Goal: Transaction & Acquisition: Book appointment/travel/reservation

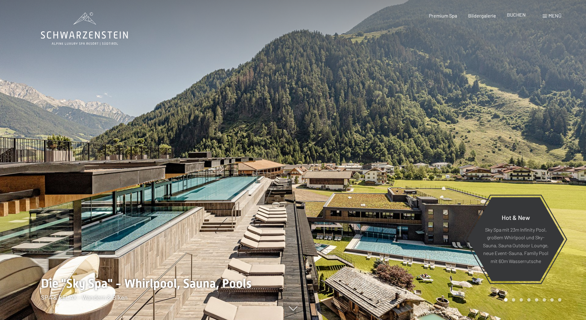
click at [520, 16] on span "BUCHEN" at bounding box center [516, 15] width 19 height 6
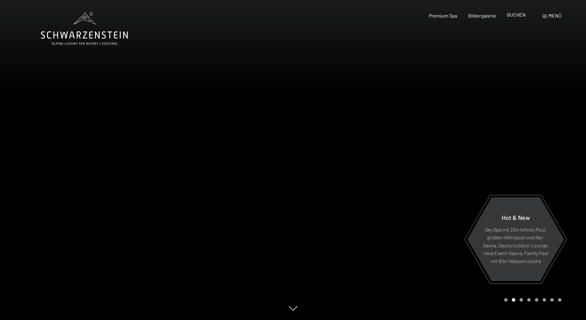
click at [514, 14] on span "BUCHEN" at bounding box center [516, 15] width 19 height 6
click at [510, 16] on span "BUCHEN" at bounding box center [516, 15] width 19 height 6
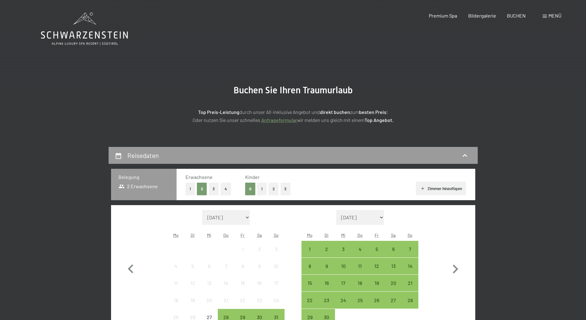
click at [268, 190] on div "0 1 2 3" at bounding box center [267, 188] width 45 height 13
click at [274, 190] on button "2" at bounding box center [274, 188] width 10 height 13
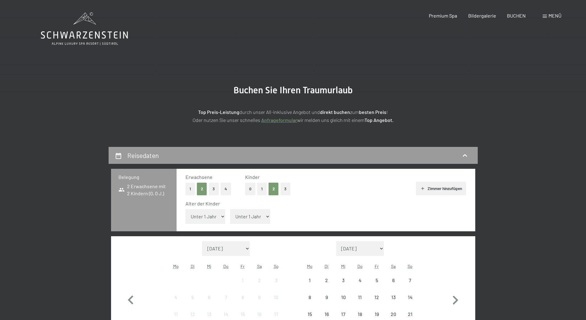
click at [209, 219] on select "Unter 1 Jahr 1 Jahr 2 Jahre 3 Jahre 4 Jahre 5 Jahre 6 Jahre 7 Jahre 8 Jahre 9 J…" at bounding box center [206, 216] width 40 height 15
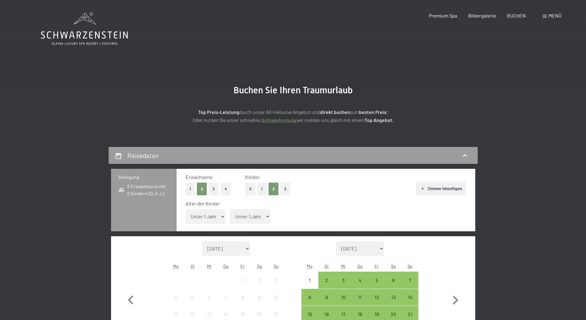
select select "12"
click at [186, 209] on select "Unter 1 Jahr 1 Jahr 2 Jahre 3 Jahre 4 Jahre 5 Jahre 6 Jahre 7 Jahre 8 Jahre 9 J…" at bounding box center [206, 216] width 40 height 15
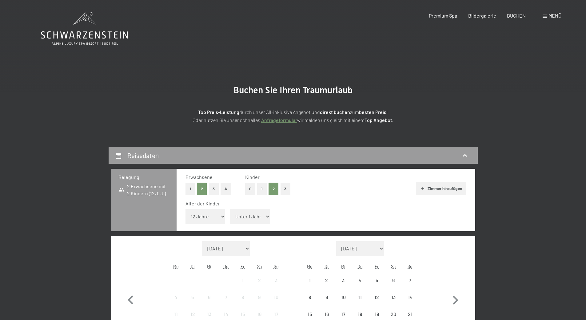
click at [251, 215] on select "Unter 1 Jahr 1 Jahr 2 Jahre 3 Jahre 4 Jahre 5 Jahre 6 Jahre 7 Jahre 8 Jahre 9 J…" at bounding box center [250, 216] width 40 height 15
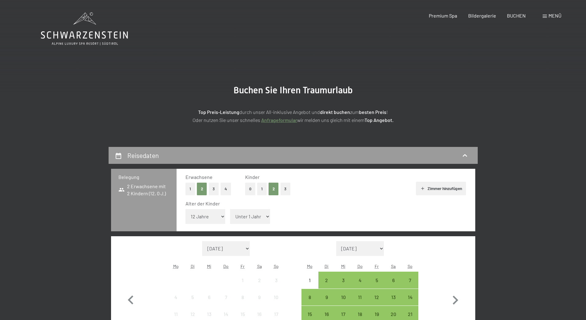
select select "15"
click at [230, 209] on select "Unter 1 Jahr 1 Jahr 2 Jahre 3 Jahre 4 Jahre 5 Jahre 6 Jahre 7 Jahre 8 Jahre 9 J…" at bounding box center [250, 216] width 40 height 15
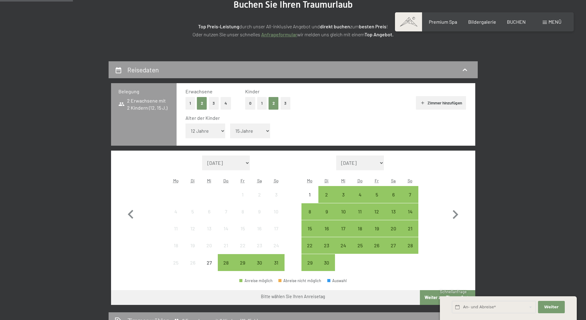
scroll to position [92, 0]
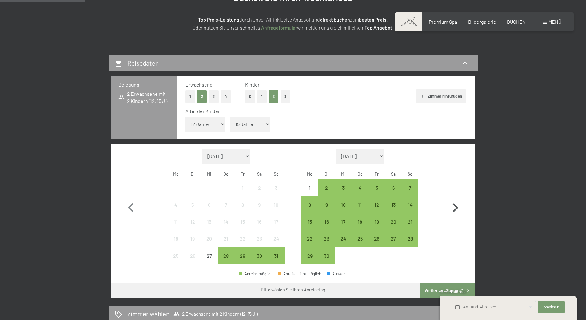
click at [453, 208] on icon "button" at bounding box center [456, 208] width 18 height 18
select select "[DATE]"
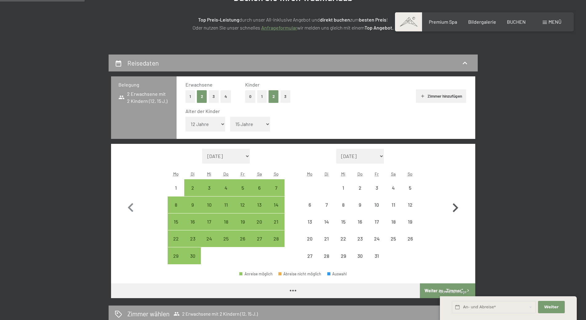
select select "[DATE]"
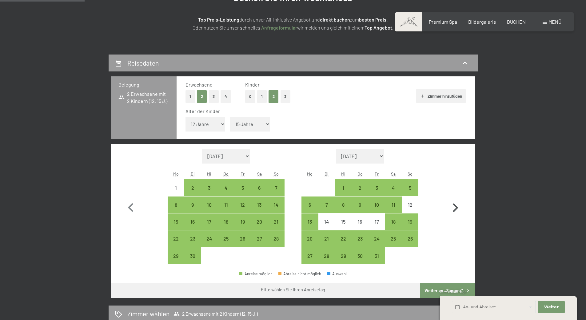
click at [451, 207] on icon "button" at bounding box center [456, 208] width 18 height 18
select select "[DATE]"
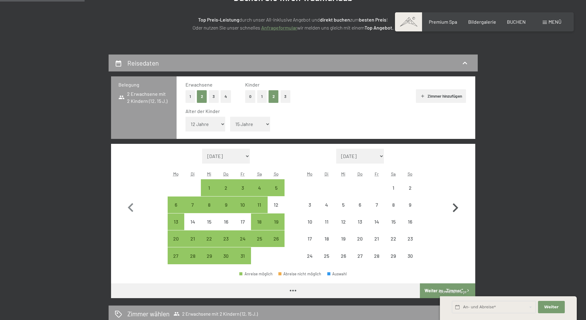
click at [451, 207] on icon "button" at bounding box center [456, 208] width 18 height 18
select select "[DATE]"
select select "2025-12-01"
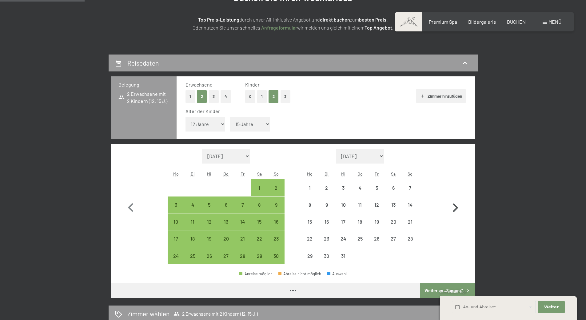
select select "[DATE]"
select select "2025-12-01"
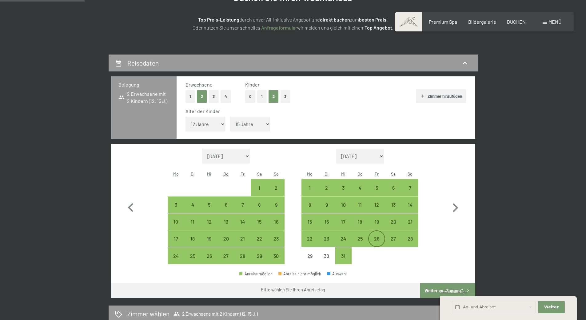
click at [375, 236] on div "26" at bounding box center [376, 243] width 15 height 15
select select "[DATE]"
select select "2025-12-01"
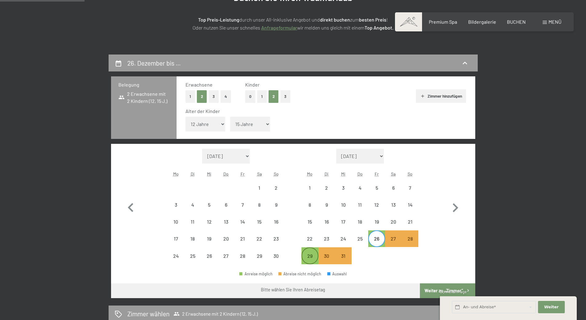
click at [305, 258] on div "29" at bounding box center [309, 260] width 15 height 15
select select "[DATE]"
select select "2025-12-01"
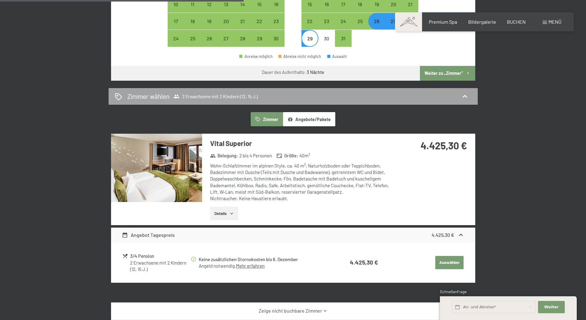
scroll to position [308, 0]
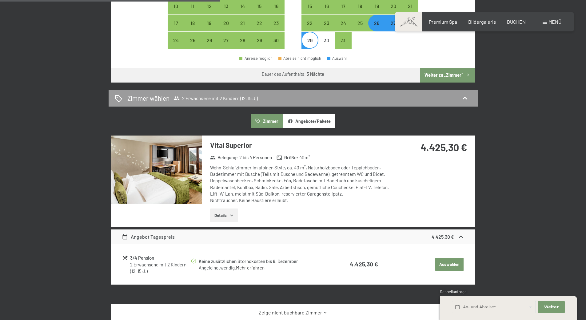
click at [451, 76] on button "Weiter zu „Zimmer“" at bounding box center [447, 75] width 55 height 15
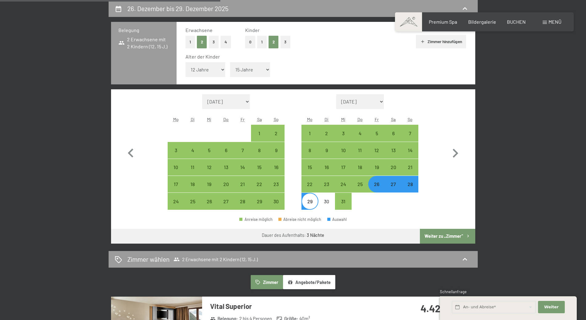
select select "[DATE]"
select select "2025-12-01"
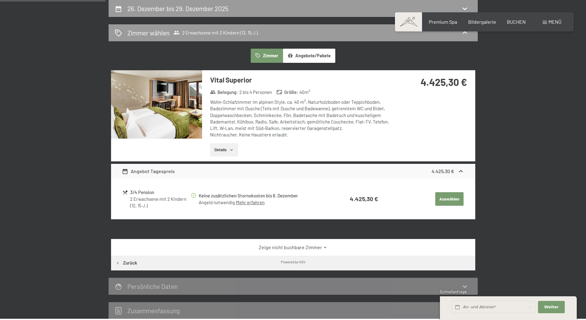
click at [125, 260] on button "Zurück" at bounding box center [126, 262] width 31 height 15
select select "12"
select select "15"
select select "[DATE]"
select select "2025-12-01"
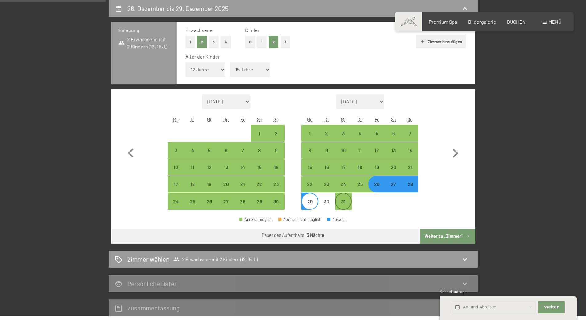
click at [343, 202] on div "31" at bounding box center [343, 206] width 15 height 15
select select "[DATE]"
select select "2025-12-01"
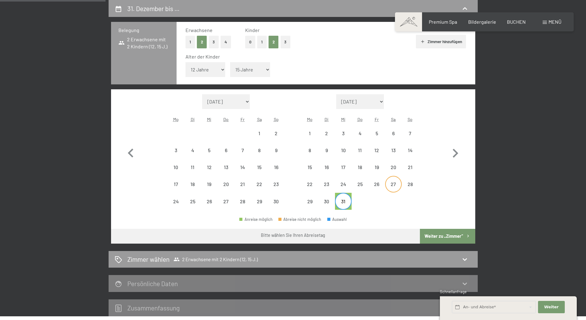
click at [395, 184] on div "27" at bounding box center [393, 189] width 15 height 15
select select "[DATE]"
select select "2025-12-01"
click at [343, 200] on div "31" at bounding box center [343, 206] width 15 height 15
select select "[DATE]"
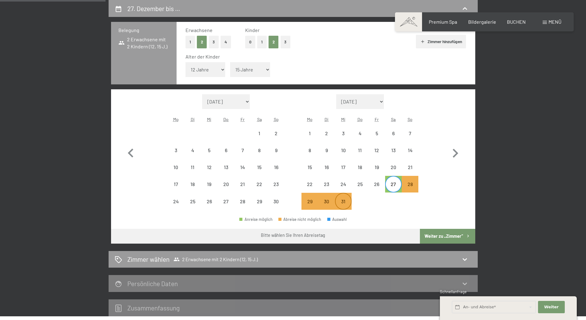
select select "2025-12-01"
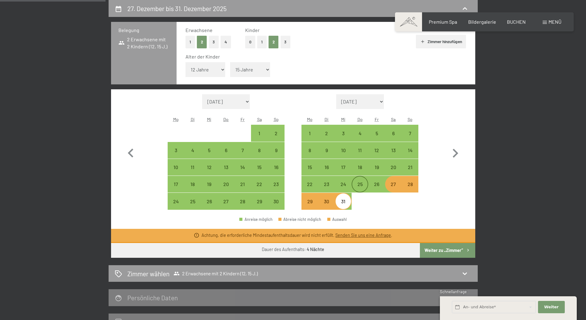
click at [355, 186] on div "25" at bounding box center [359, 189] width 15 height 15
select select "[DATE]"
select select "2025-12-01"
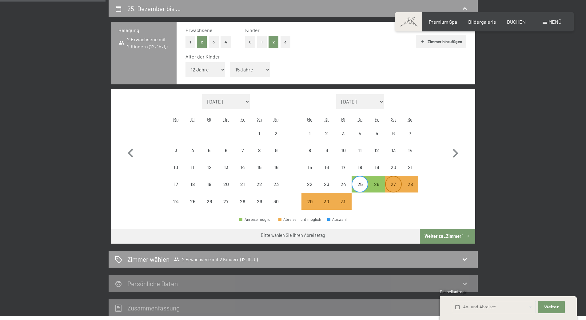
click at [399, 188] on div "27" at bounding box center [393, 189] width 15 height 15
select select "[DATE]"
select select "2025-12-01"
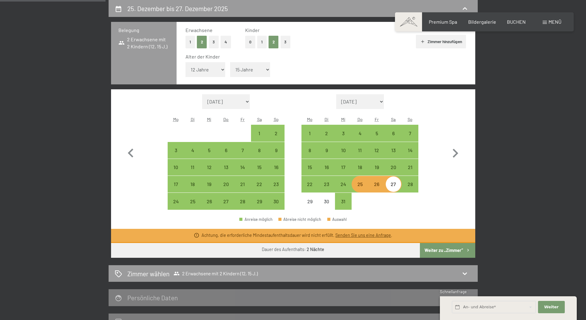
click at [360, 189] on div "25" at bounding box center [359, 189] width 15 height 15
select select "[DATE]"
select select "2025-12-01"
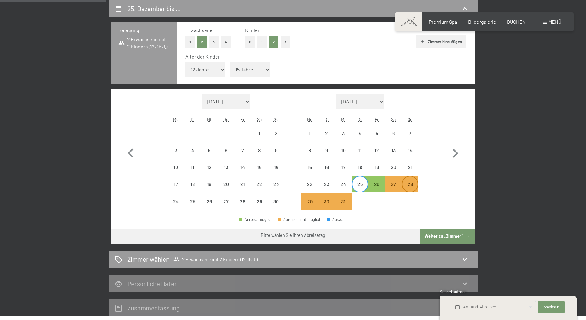
click at [407, 189] on div "28" at bounding box center [410, 189] width 15 height 15
select select "[DATE]"
select select "2025-12-01"
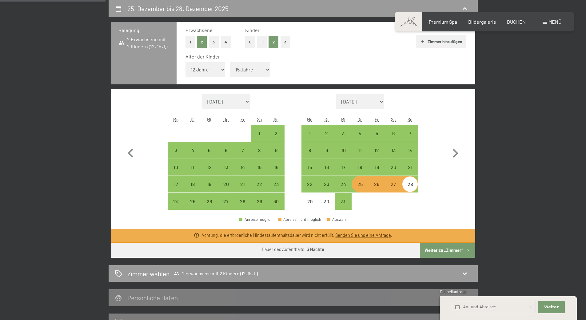
click at [373, 185] on div "26" at bounding box center [376, 189] width 15 height 15
select select "[DATE]"
select select "2025-12-01"
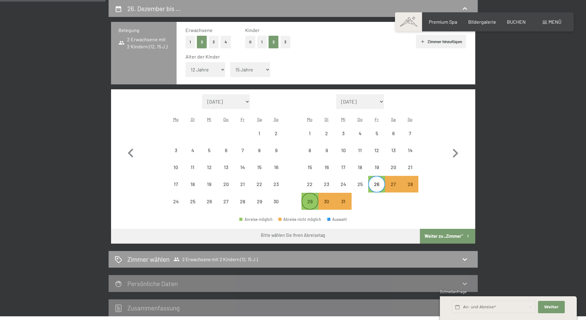
click at [315, 201] on div "29" at bounding box center [309, 206] width 15 height 15
select select "[DATE]"
select select "2025-12-01"
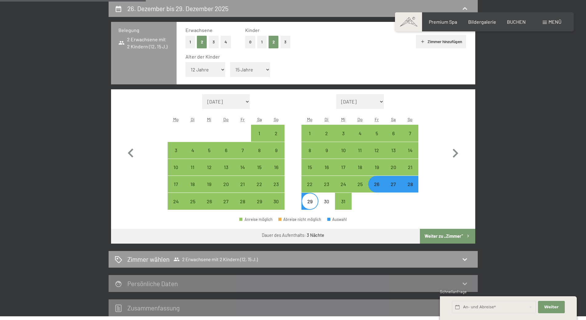
click at [315, 201] on div "29" at bounding box center [309, 206] width 15 height 15
select select "[DATE]"
select select "2025-12-01"
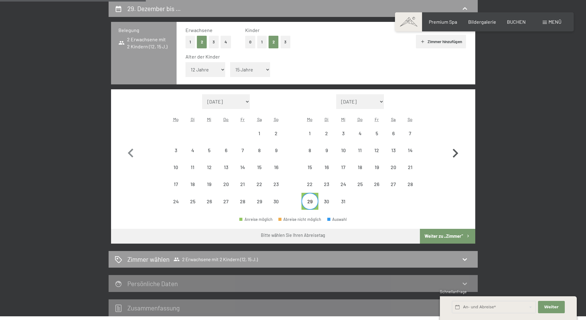
click at [464, 153] on icon "button" at bounding box center [456, 153] width 18 height 18
select select "2025-12-01"
select select "2026-01-01"
select select "2025-12-01"
select select "2026-01-01"
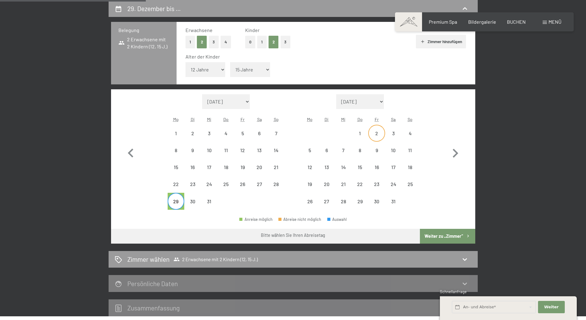
click at [379, 134] on div "2" at bounding box center [376, 138] width 15 height 15
select select "2025-12-01"
select select "2026-01-01"
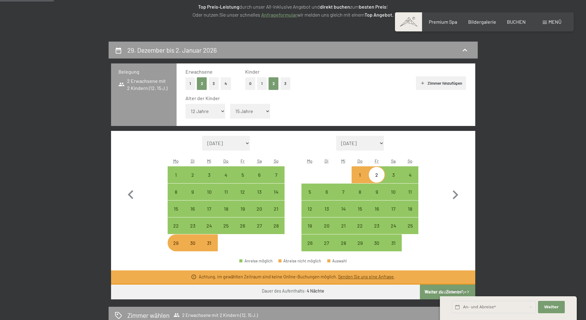
scroll to position [54, 0]
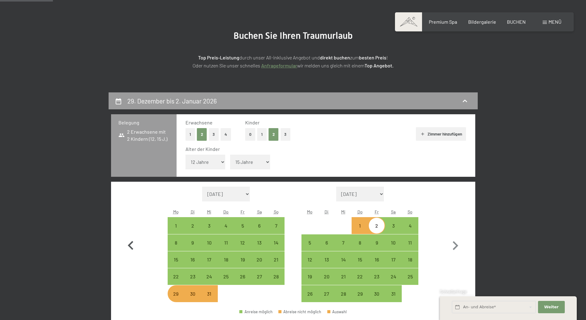
click at [135, 241] on icon "button" at bounding box center [131, 246] width 18 height 18
select select "[DATE]"
select select "2025-12-01"
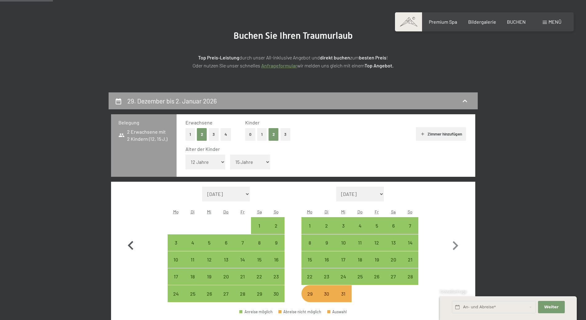
click at [135, 241] on icon "button" at bounding box center [131, 246] width 18 height 18
select select "[DATE]"
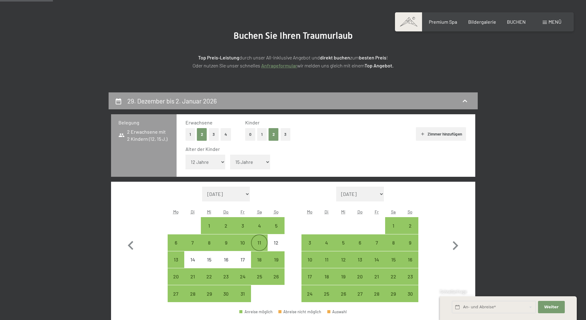
click at [254, 243] on div "11" at bounding box center [259, 247] width 15 height 15
select select "[DATE]"
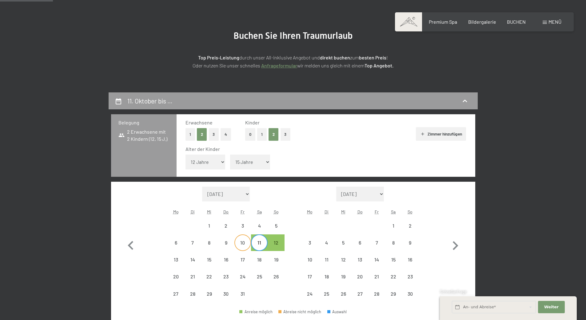
click at [244, 243] on div "10" at bounding box center [242, 247] width 15 height 15
select select "[DATE]"
click at [197, 261] on div "14" at bounding box center [192, 264] width 15 height 15
select select "[DATE]"
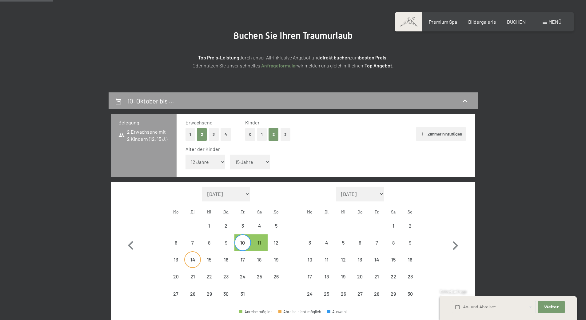
select select "[DATE]"
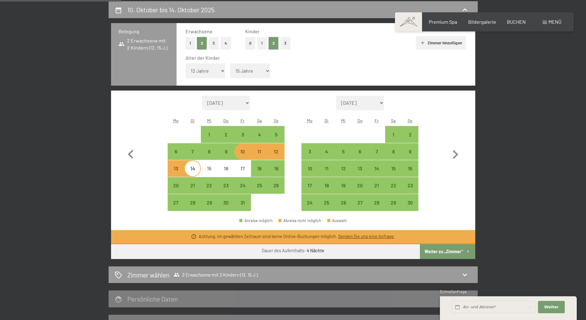
scroll to position [147, 0]
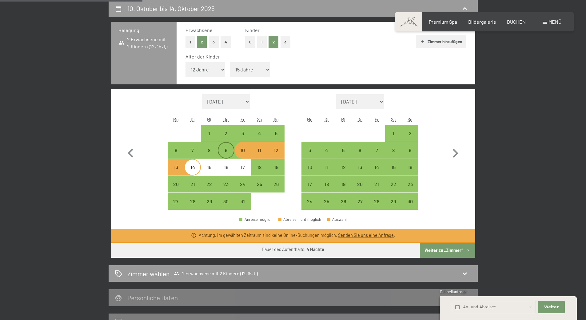
click at [226, 154] on div "9" at bounding box center [225, 155] width 15 height 15
select select "[DATE]"
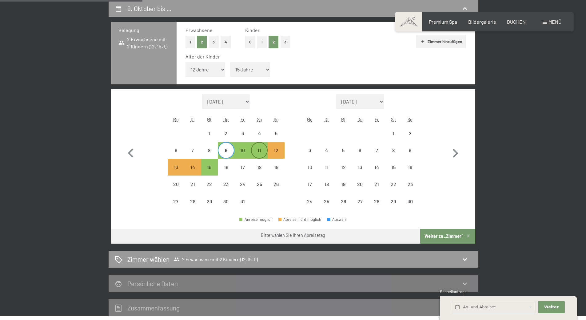
click at [260, 149] on div "11" at bounding box center [259, 155] width 15 height 15
select select "[DATE]"
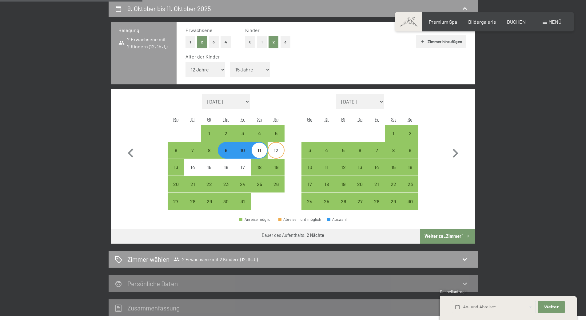
click at [282, 151] on div "12" at bounding box center [275, 155] width 15 height 15
select select "[DATE]"
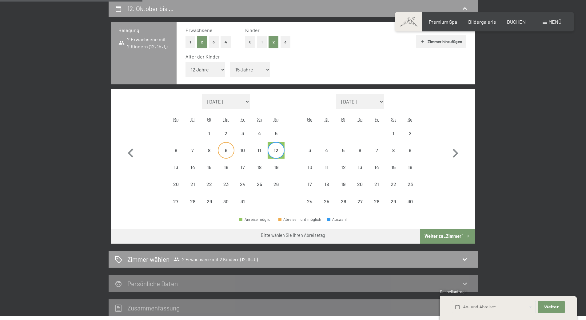
click at [230, 153] on div "9" at bounding box center [225, 155] width 15 height 15
select select "[DATE]"
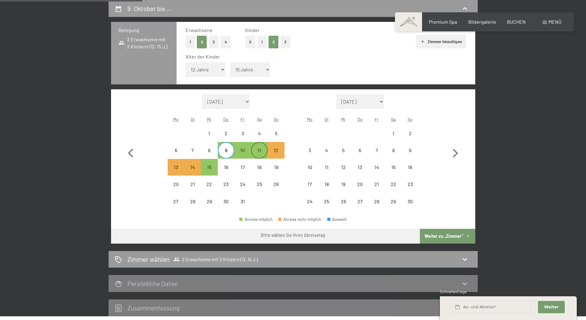
click at [260, 156] on div "11" at bounding box center [259, 155] width 15 height 15
select select "[DATE]"
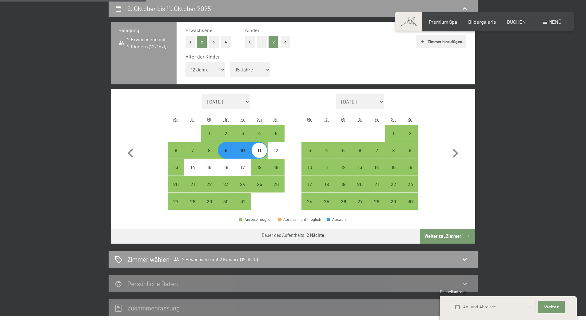
click at [442, 236] on button "Weiter zu „Zimmer“" at bounding box center [447, 236] width 55 height 15
select select "[DATE]"
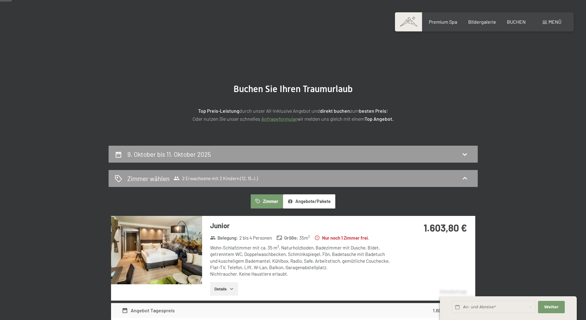
scroll to position [0, 0]
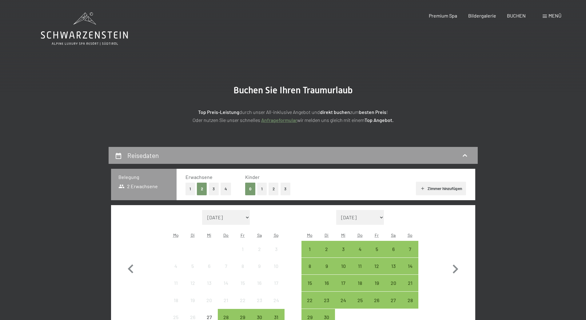
click at [272, 190] on button "2" at bounding box center [274, 188] width 10 height 13
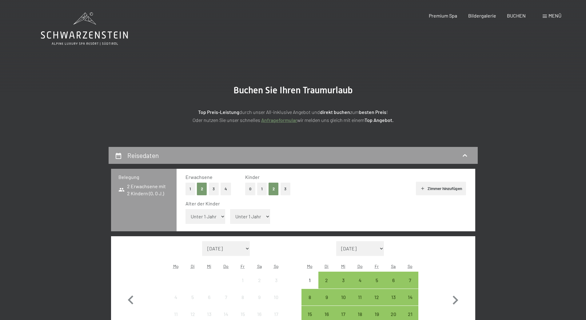
click at [214, 218] on select "Unter 1 Jahr 1 Jahr 2 Jahre 3 Jahre 4 Jahre 5 Jahre 6 Jahre 7 Jahre 8 Jahre 9 J…" at bounding box center [206, 216] width 40 height 15
select select "13"
click at [186, 209] on select "Unter 1 Jahr 1 Jahr 2 Jahre 3 Jahre 4 Jahre 5 Jahre 6 Jahre 7 Jahre 8 Jahre 9 J…" at bounding box center [206, 216] width 40 height 15
click at [251, 216] on select "Unter 1 Jahr 1 Jahr 2 Jahre 3 Jahre 4 Jahre 5 Jahre 6 Jahre 7 Jahre 8 Jahre 9 J…" at bounding box center [250, 216] width 40 height 15
select select "15"
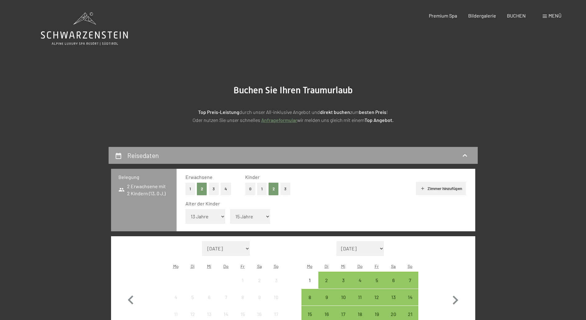
click at [230, 209] on select "Unter 1 Jahr 1 Jahr 2 Jahre 3 Jahre 4 Jahre 5 Jahre 6 Jahre 7 Jahre 8 Jahre 9 J…" at bounding box center [250, 216] width 40 height 15
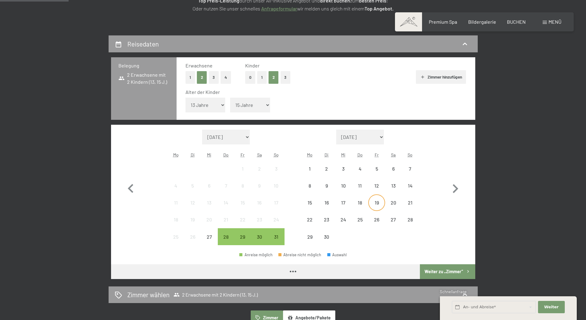
scroll to position [123, 0]
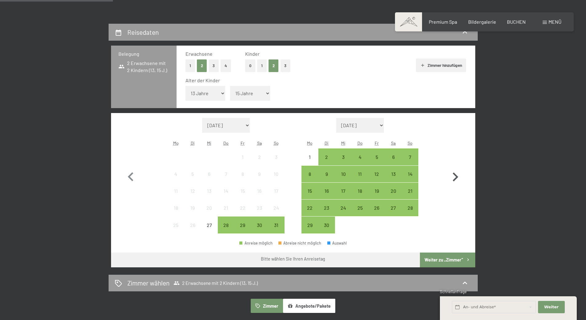
click at [453, 178] on icon "button" at bounding box center [456, 177] width 18 height 18
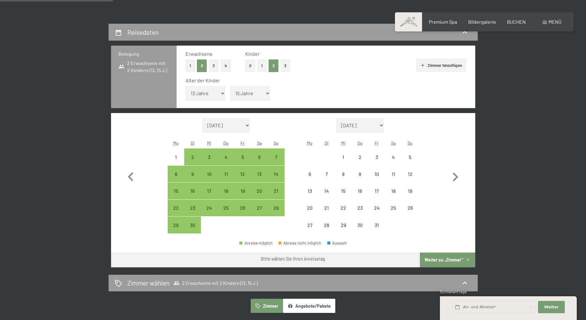
select select "[DATE]"
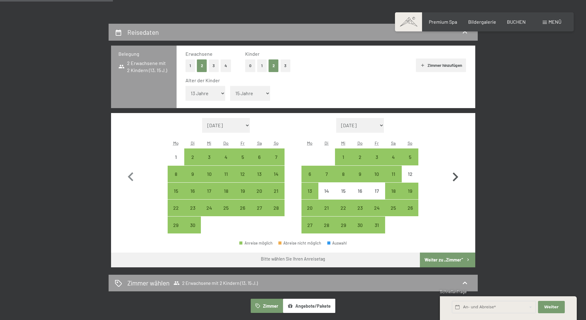
click at [457, 174] on icon "button" at bounding box center [456, 177] width 18 height 18
select select "[DATE]"
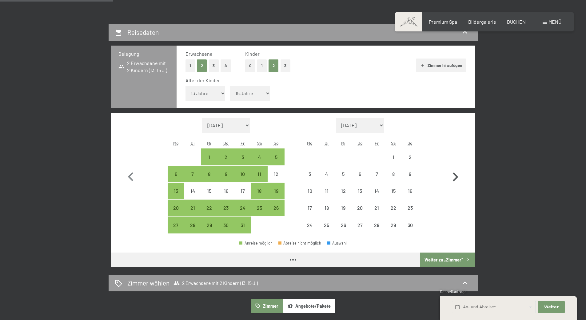
click at [457, 174] on icon "button" at bounding box center [456, 177] width 18 height 18
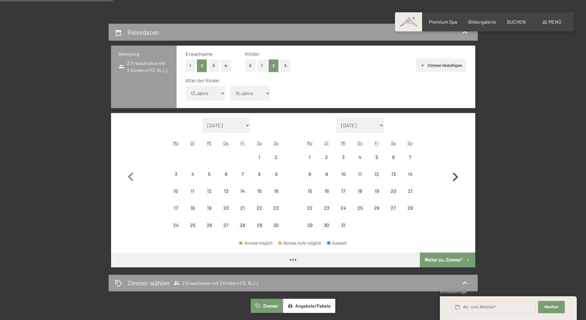
select select "[DATE]"
select select "2025-12-01"
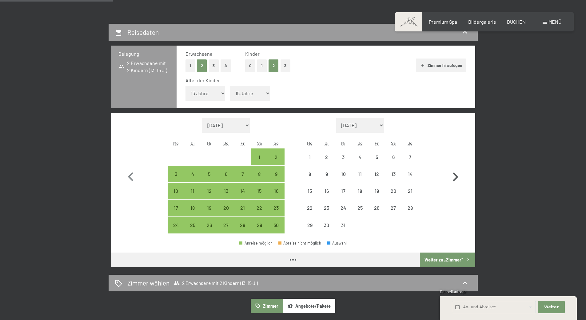
select select "[DATE]"
select select "2025-12-01"
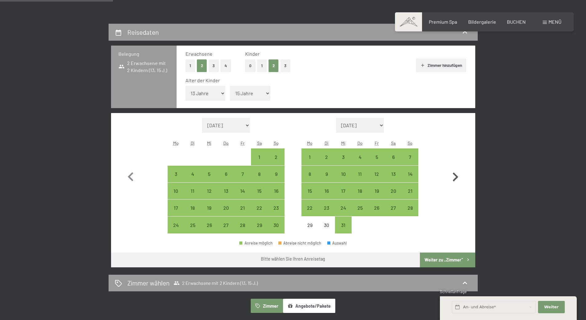
click at [458, 179] on icon "button" at bounding box center [456, 177] width 18 height 18
select select "2025-12-01"
select select "2026-01-01"
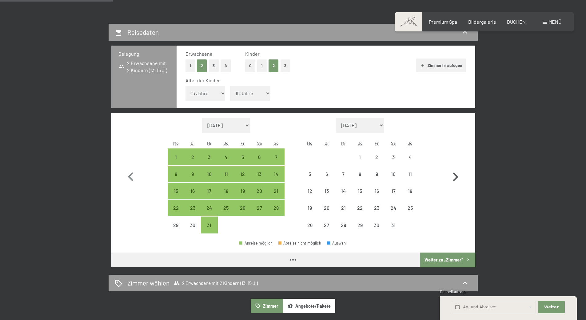
select select "2025-12-01"
select select "2026-01-01"
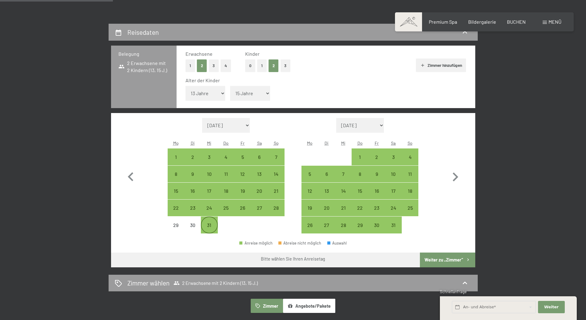
click at [208, 230] on div "31" at bounding box center [209, 229] width 15 height 15
select select "2025-12-01"
select select "2026-01-01"
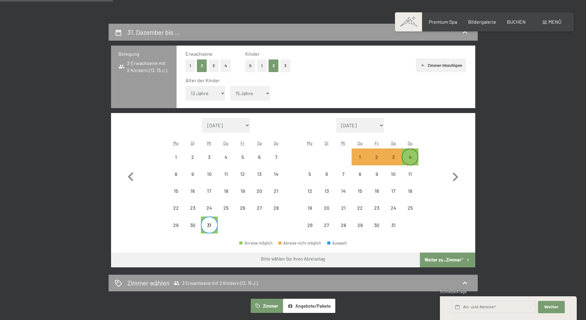
click at [411, 161] on div "4" at bounding box center [410, 161] width 15 height 15
select select "2025-12-01"
select select "2026-01-01"
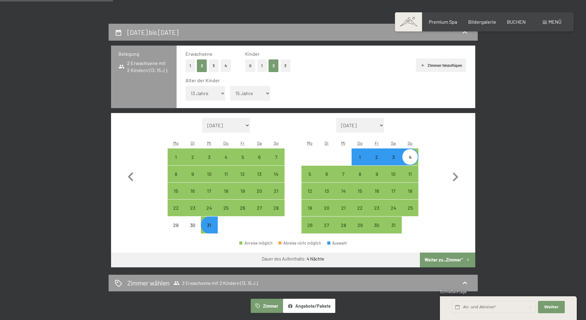
click at [455, 252] on button "Weiter zu „Zimmer“" at bounding box center [447, 259] width 55 height 15
select select "2025-12-01"
select select "2026-01-01"
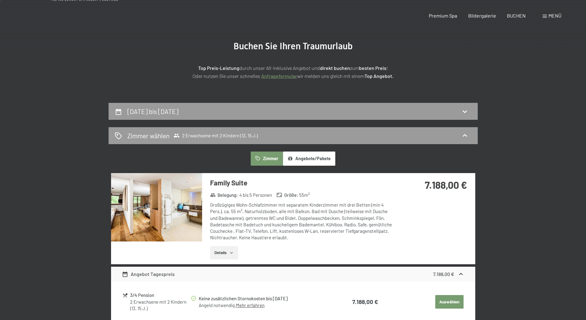
scroll to position [0, 0]
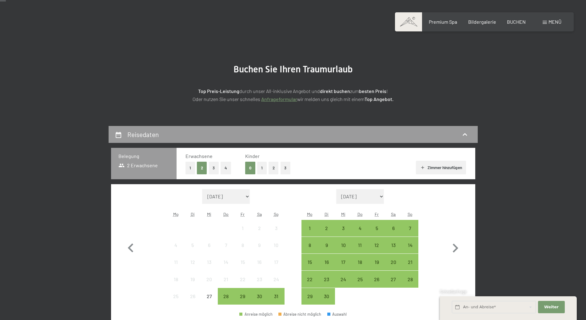
scroll to position [31, 0]
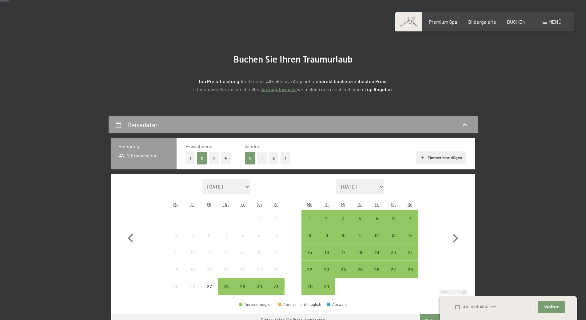
click at [273, 160] on button "2" at bounding box center [274, 158] width 10 height 13
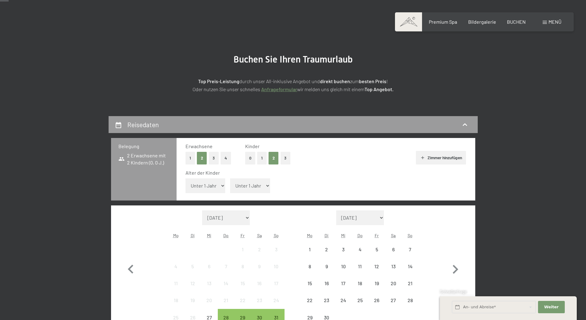
click at [208, 189] on select "Unter 1 Jahr 1 Jahr 2 Jahre 3 Jahre 4 Jahre 5 Jahre 6 Jahre 7 Jahre 8 Jahre 9 J…" at bounding box center [206, 185] width 40 height 15
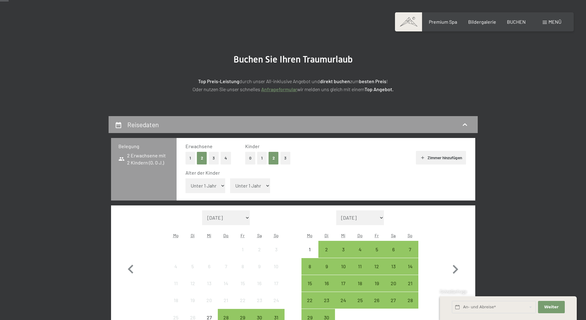
select select "13"
click at [186, 178] on select "Unter 1 Jahr 1 Jahr 2 Jahre 3 Jahre 4 Jahre 5 Jahre 6 Jahre 7 Jahre 8 Jahre 9 J…" at bounding box center [206, 185] width 40 height 15
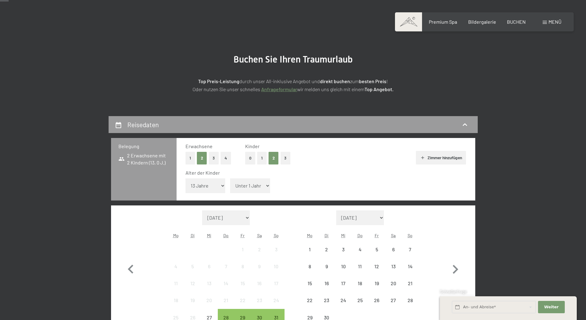
click at [257, 183] on select "Unter 1 Jahr 1 Jahr 2 Jahre 3 Jahre 4 Jahre 5 Jahre 6 Jahre 7 Jahre 8 Jahre 9 J…" at bounding box center [250, 185] width 40 height 15
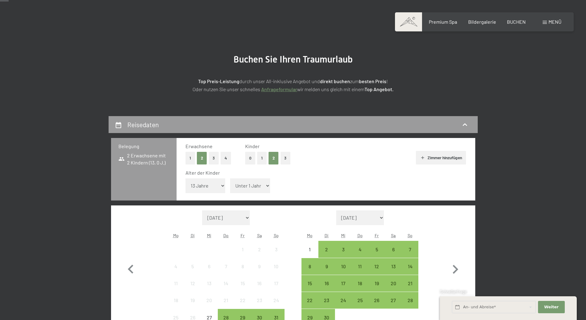
select select "15"
click at [230, 178] on select "Unter 1 Jahr 1 Jahr 2 Jahre 3 Jahre 4 Jahre 5 Jahre 6 Jahre 7 Jahre 8 Jahre 9 J…" at bounding box center [250, 185] width 40 height 15
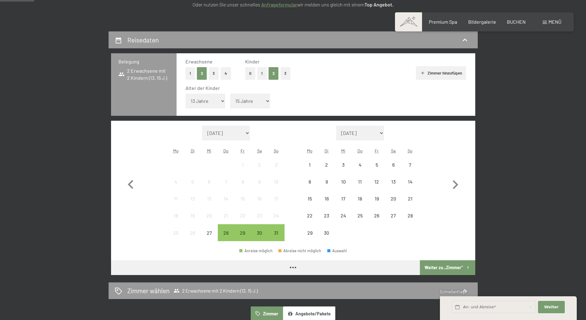
scroll to position [123, 0]
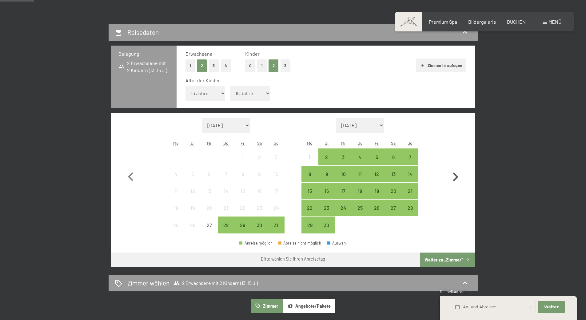
click at [457, 176] on icon "button" at bounding box center [456, 176] width 6 height 9
select select "[DATE]"
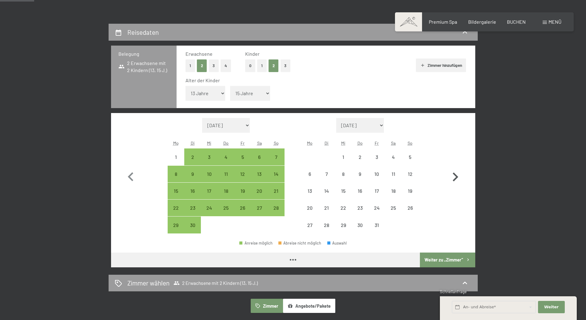
select select "[DATE]"
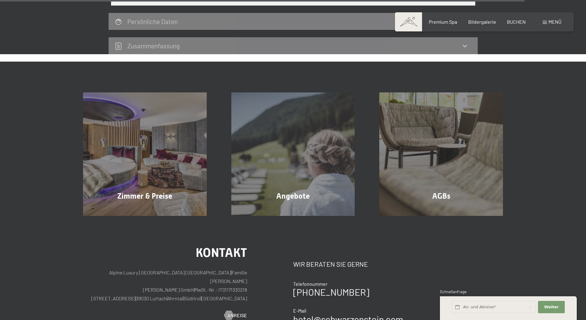
scroll to position [1939, 0]
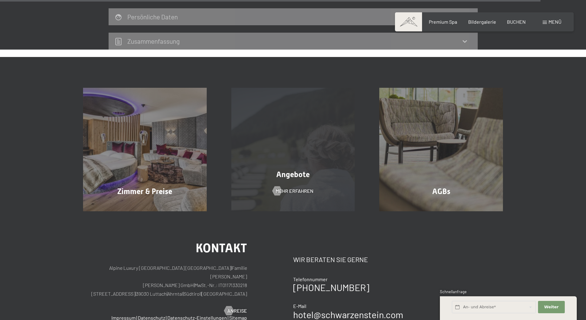
click at [276, 186] on div at bounding box center [276, 190] width 5 height 9
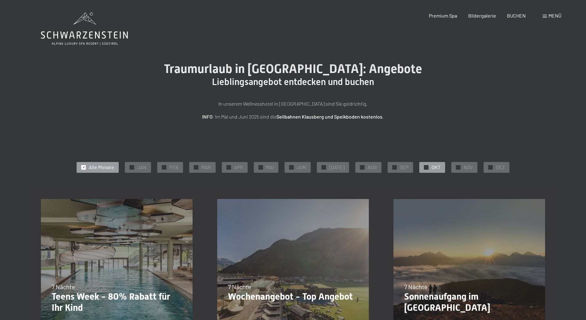
click at [428, 167] on div "✓ OKT" at bounding box center [432, 167] width 26 height 10
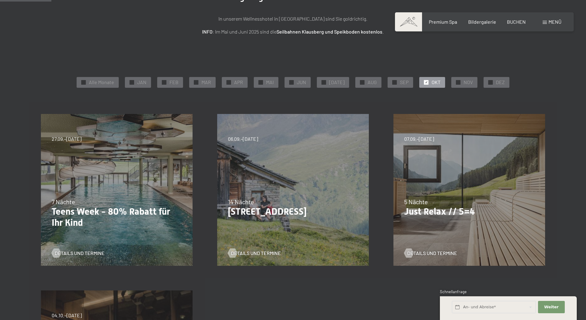
scroll to position [92, 0]
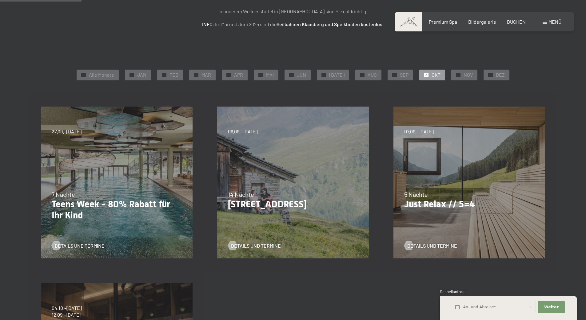
click at [110, 187] on div "23.08.–14.09.2025 27.09.–21.12.2025 10.01.–18.01.2026 31.01.–15.02.2026 07.03.–…" at bounding box center [117, 182] width 176 height 176
click at [72, 246] on span "Details und Termine" at bounding box center [86, 245] width 50 height 7
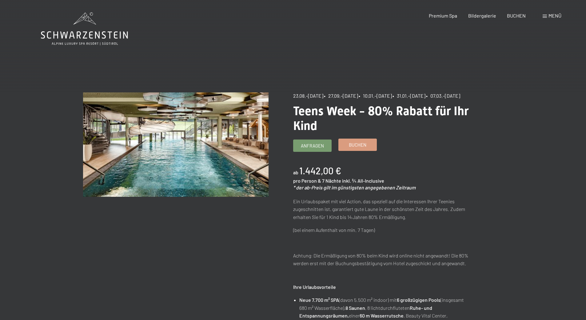
click at [352, 148] on span "Buchen" at bounding box center [358, 145] width 18 height 6
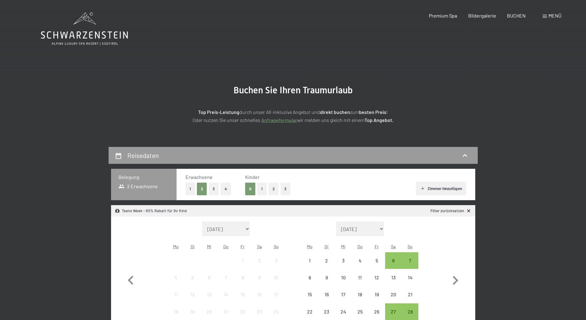
click at [278, 189] on button "2" at bounding box center [274, 188] width 10 height 13
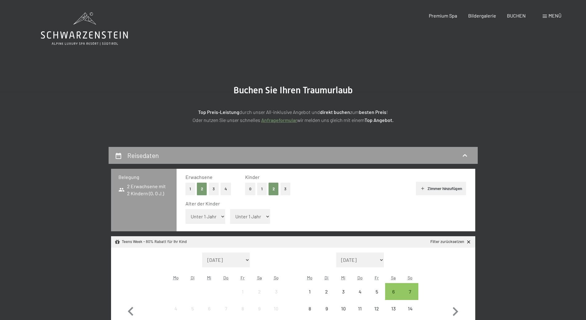
click at [203, 219] on select "Unter 1 Jahr 1 Jahr 2 Jahre 3 Jahre 4 Jahre 5 Jahre 6 Jahre 7 Jahre 8 Jahre 9 J…" at bounding box center [206, 216] width 40 height 15
select select "12"
click at [186, 209] on select "Unter 1 Jahr 1 Jahr 2 Jahre 3 Jahre 4 Jahre 5 Jahre 6 Jahre 7 Jahre 8 Jahre 9 J…" at bounding box center [206, 216] width 40 height 15
click at [246, 216] on select "Unter 1 Jahr 1 Jahr 2 Jahre 3 Jahre 4 Jahre 5 Jahre 6 Jahre 7 Jahre 8 Jahre 9 J…" at bounding box center [250, 216] width 40 height 15
select select "15"
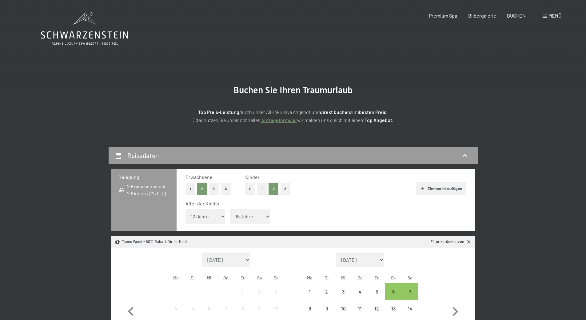
click at [230, 209] on select "Unter 1 Jahr 1 Jahr 2 Jahre 3 Jahre 4 Jahre 5 Jahre 6 Jahre 7 Jahre 8 Jahre 9 J…" at bounding box center [250, 216] width 40 height 15
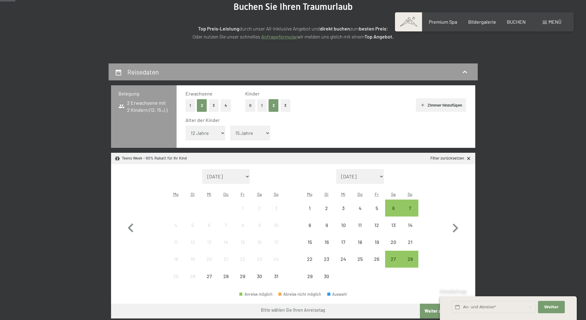
scroll to position [92, 0]
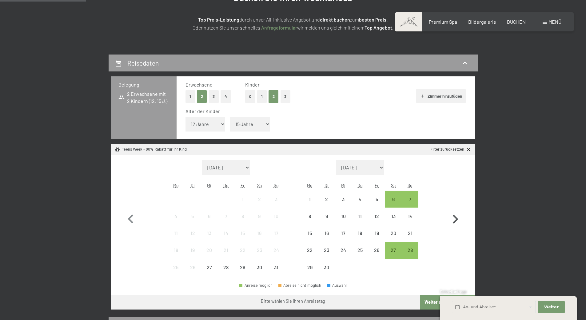
click at [459, 220] on icon "button" at bounding box center [456, 219] width 18 height 18
select select "[DATE]"
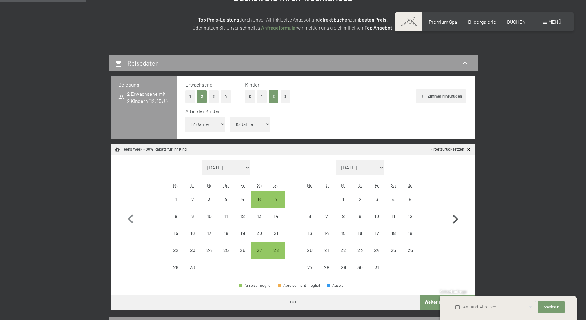
select select "[DATE]"
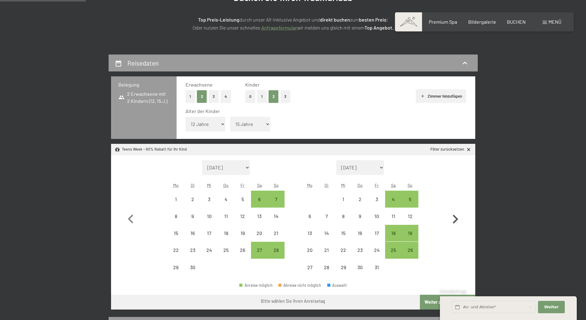
click at [455, 220] on icon "button" at bounding box center [456, 218] width 6 height 9
select select "[DATE]"
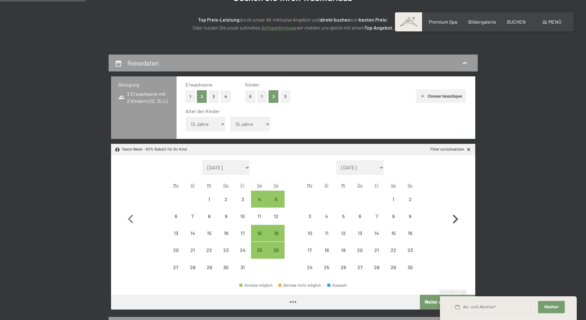
select select "[DATE]"
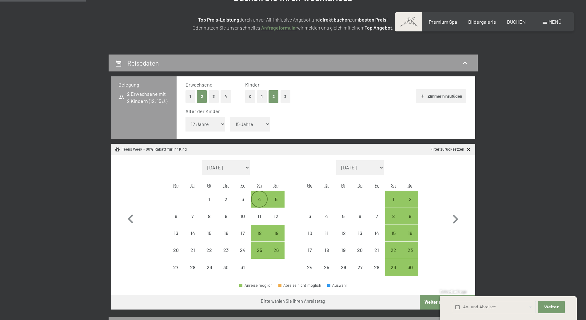
click at [258, 203] on div "4" at bounding box center [259, 204] width 15 height 15
select select "[DATE]"
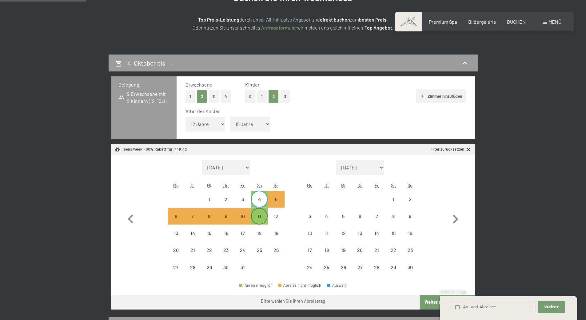
click at [262, 219] on div "11" at bounding box center [259, 221] width 15 height 15
select select "[DATE]"
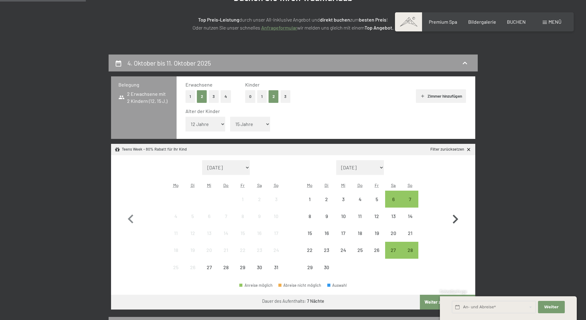
click at [459, 217] on icon "button" at bounding box center [456, 219] width 18 height 18
select select "[DATE]"
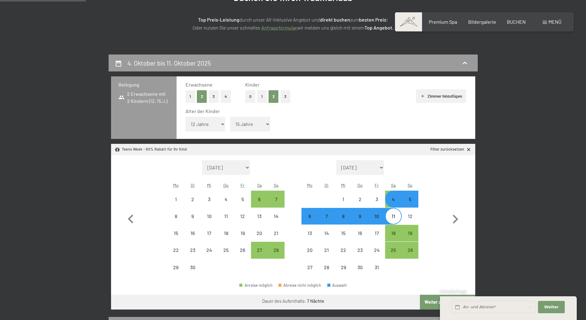
click at [394, 201] on div "4" at bounding box center [393, 204] width 15 height 15
select select "[DATE]"
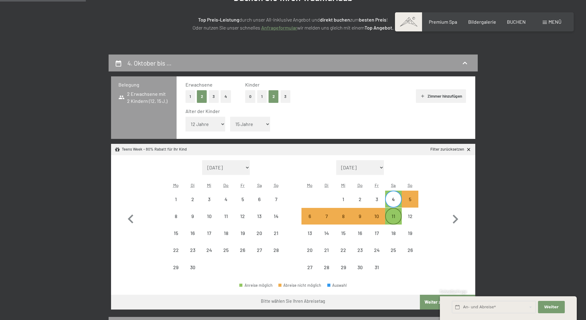
click at [392, 218] on div "11" at bounding box center [393, 221] width 15 height 15
select select "[DATE]"
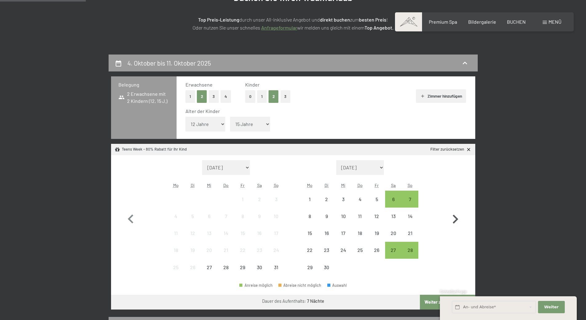
click at [450, 218] on icon "button" at bounding box center [456, 219] width 18 height 18
select select "[DATE]"
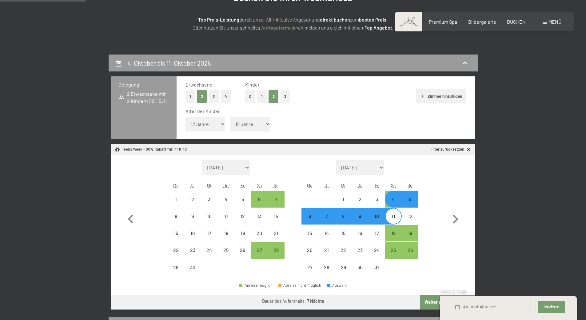
click at [258, 123] on select "Unter 1 Jahr 1 Jahr 2 Jahre 3 Jahre 4 Jahre 5 Jahre 6 Jahre 7 Jahre 8 Jahre 9 J…" at bounding box center [250, 124] width 40 height 15
click at [230, 117] on select "Unter 1 Jahr 1 Jahr 2 Jahre 3 Jahre 4 Jahre 5 Jahre 6 Jahre 7 Jahre 8 Jahre 9 J…" at bounding box center [250, 124] width 40 height 15
click at [388, 251] on div "25" at bounding box center [393, 254] width 15 height 15
select select "[DATE]"
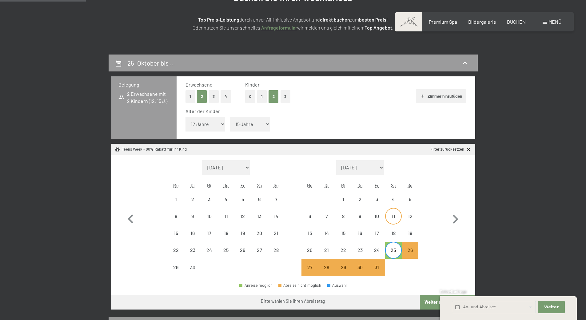
click at [389, 217] on div "11" at bounding box center [393, 221] width 15 height 15
select select "[DATE]"
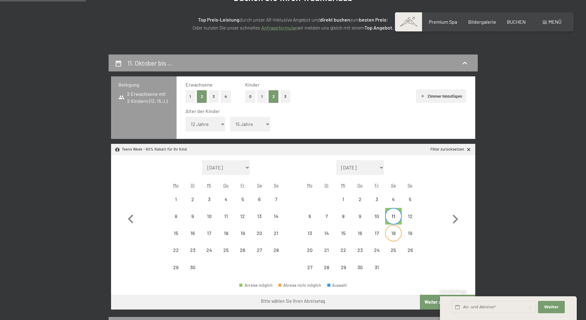
click at [393, 235] on div "18" at bounding box center [393, 237] width 15 height 15
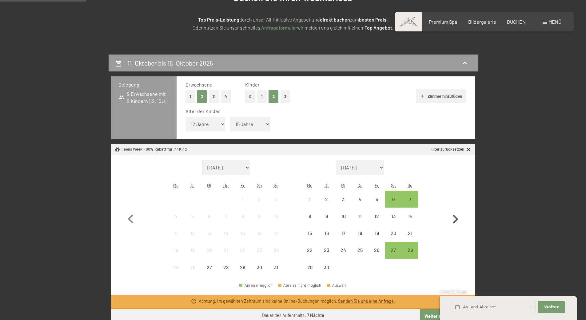
click at [455, 216] on icon "button" at bounding box center [456, 218] width 6 height 9
select select "[DATE]"
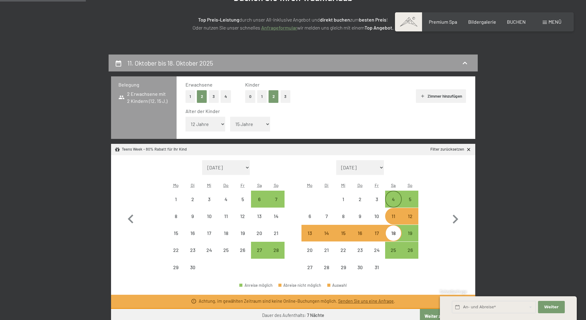
click at [391, 195] on div "4" at bounding box center [393, 198] width 15 height 15
select select "[DATE]"
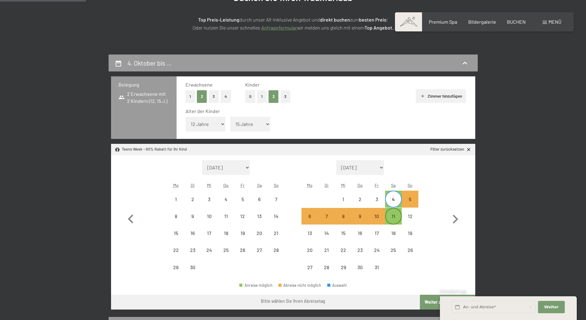
click at [393, 217] on div "11" at bounding box center [393, 221] width 15 height 15
select select "[DATE]"
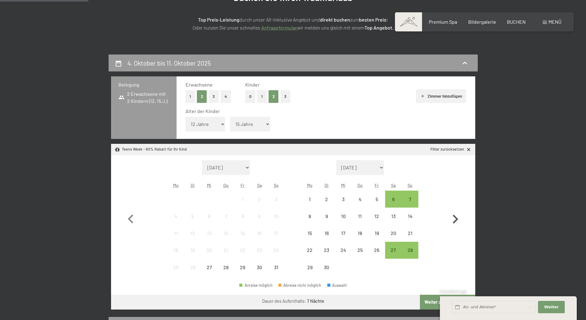
scroll to position [154, 0]
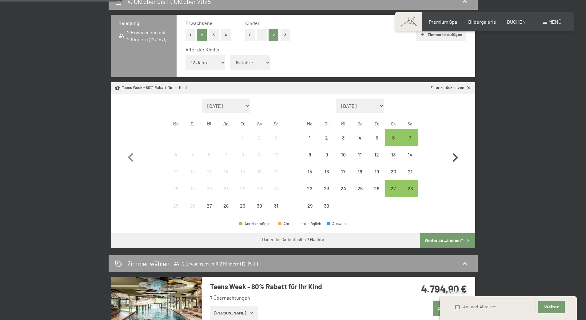
click at [455, 157] on icon "button" at bounding box center [456, 158] width 18 height 18
select select "[DATE]"
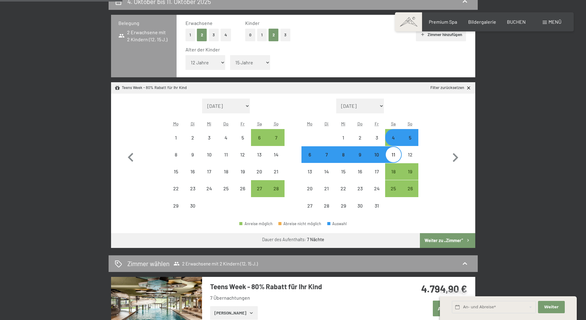
click at [451, 239] on button "Weiter zu „Zimmer“" at bounding box center [447, 240] width 55 height 15
select select "[DATE]"
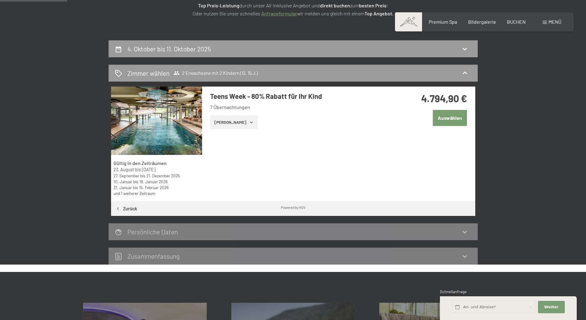
scroll to position [54, 0]
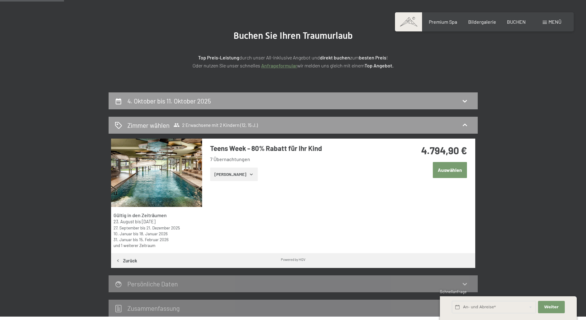
click at [234, 175] on span "Einwilligung Marketing*" at bounding box center [259, 178] width 51 height 6
click at [231, 175] on input "Einwilligung Marketing*" at bounding box center [228, 178] width 6 height 6
checkbox input "false"
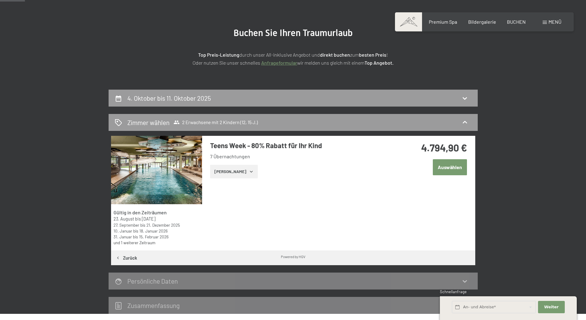
scroll to position [0, 0]
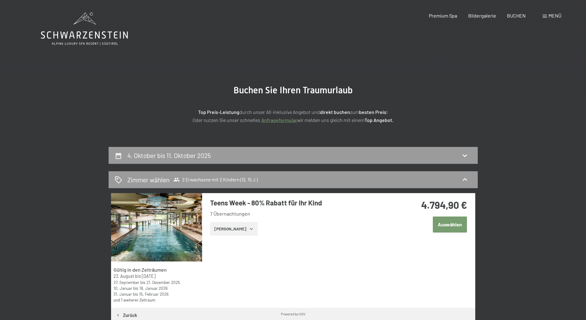
click at [447, 226] on button "Auswählen" at bounding box center [450, 224] width 34 height 16
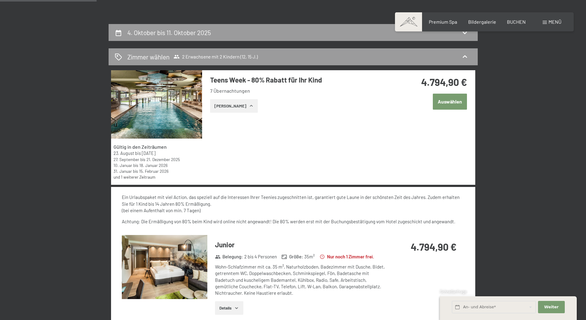
scroll to position [184, 0]
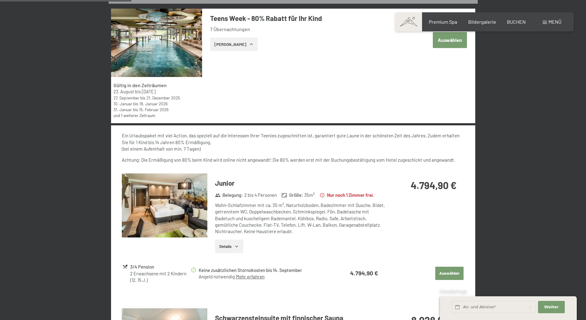
click at [235, 251] on button "Details" at bounding box center [229, 246] width 28 height 14
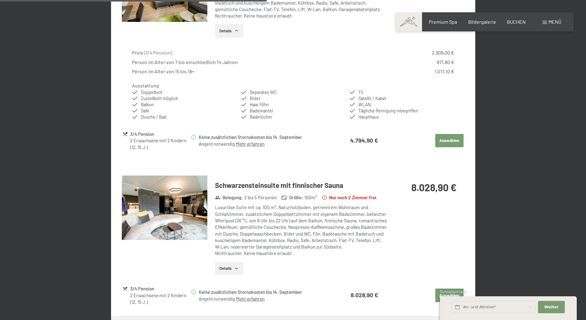
scroll to position [431, 0]
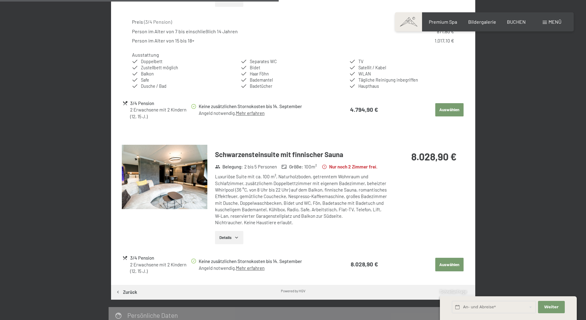
click at [229, 238] on button "Details" at bounding box center [229, 238] width 28 height 14
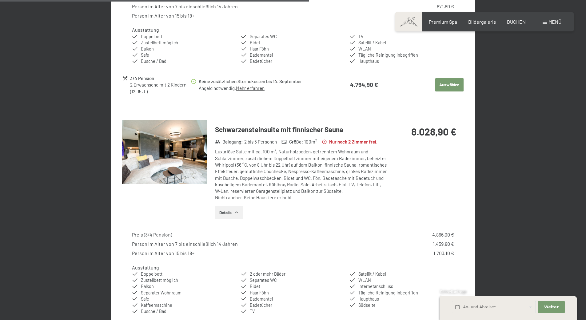
scroll to position [554, 0]
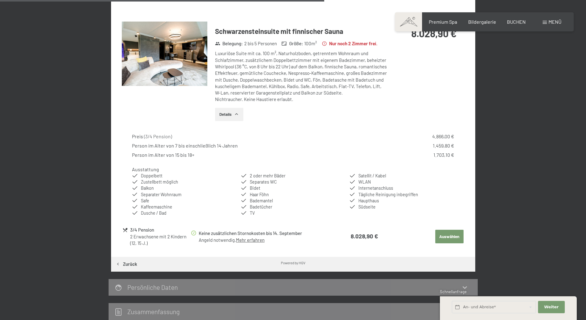
click at [268, 153] on div "Person im Alter von 15 bis 18+ 1.703,10 €" at bounding box center [293, 154] width 322 height 7
click at [444, 234] on button "Auswählen" at bounding box center [449, 237] width 28 height 14
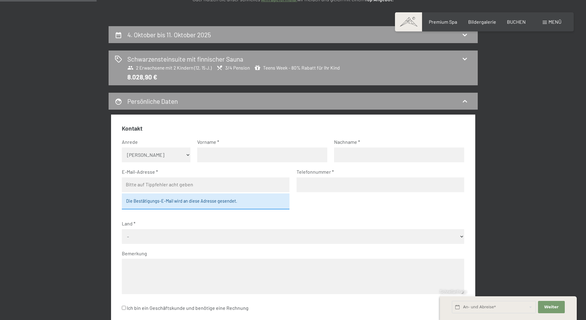
scroll to position [116, 0]
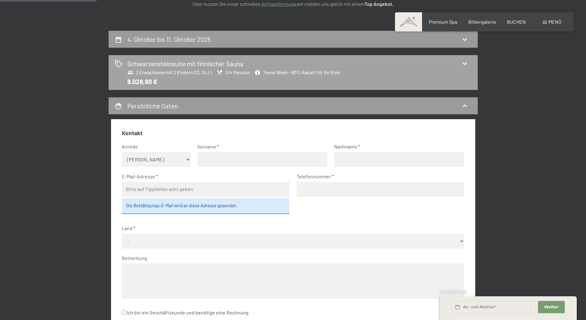
click at [457, 61] on div "Schwarzensteinsuite mit [DEMOGRAPHIC_DATA] Sauna 2 Erwachsene mit 2 Kindern (12…" at bounding box center [293, 72] width 357 height 27
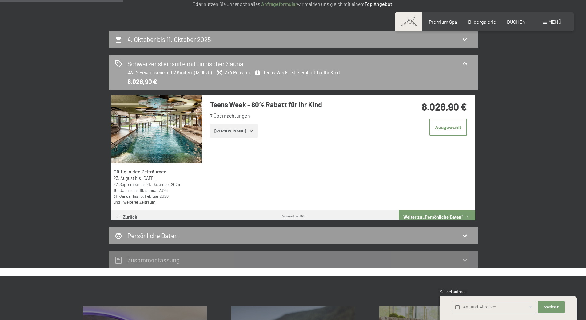
scroll to position [147, 0]
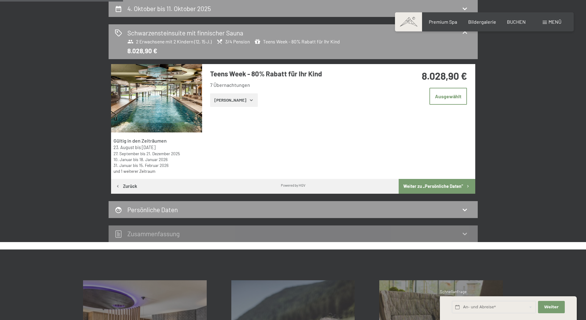
click at [238, 101] on button "[PERSON_NAME]" at bounding box center [234, 100] width 48 height 14
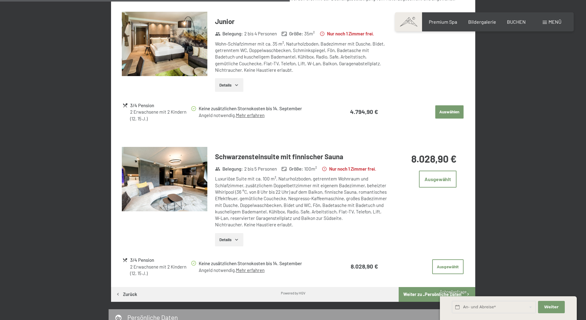
scroll to position [424, 0]
